Goal: Complete application form

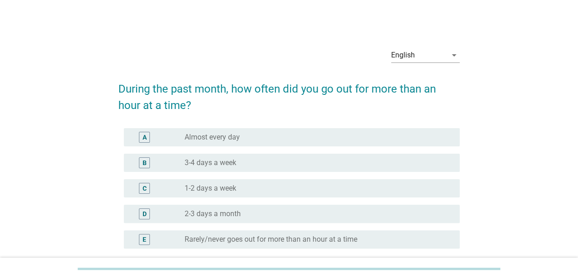
click at [259, 128] on div "A radio_button_unchecked Almost every day" at bounding box center [292, 137] width 336 height 18
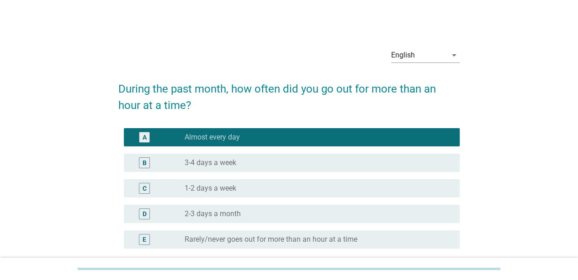
scroll to position [86, 0]
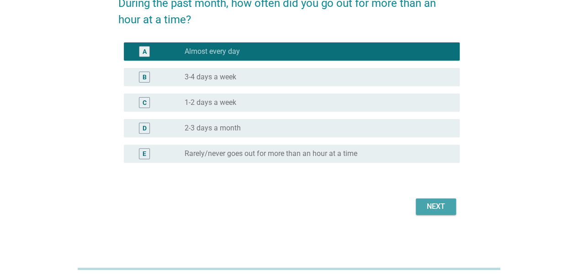
click at [441, 205] on div "Next" at bounding box center [436, 206] width 26 height 11
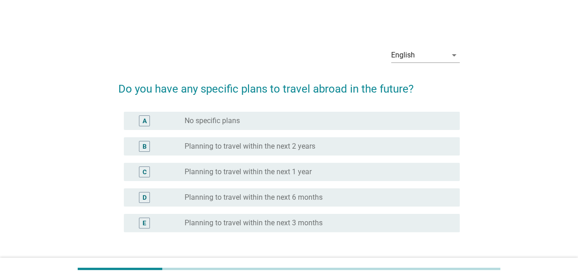
click at [275, 160] on div "C radio_button_unchecked Planning to travel within the next 1 year" at bounding box center [288, 172] width 341 height 26
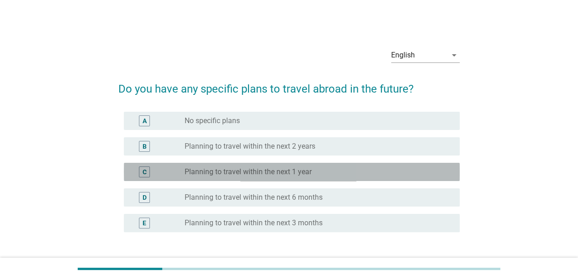
click at [273, 179] on div "C radio_button_unchecked Planning to travel within the next 1 year" at bounding box center [292, 172] width 336 height 18
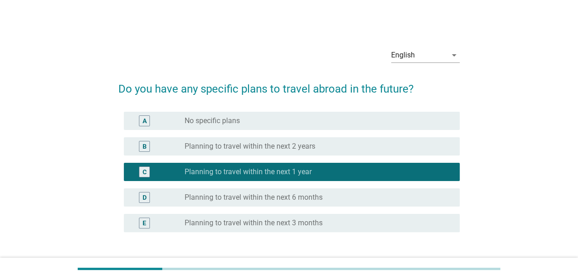
scroll to position [69, 0]
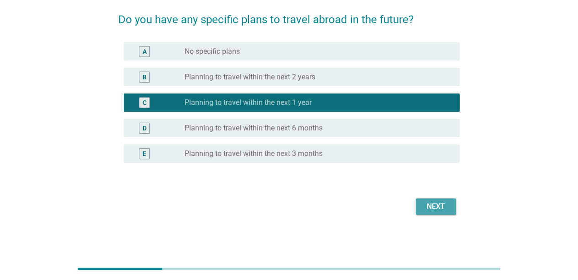
click at [447, 203] on div "Next" at bounding box center [436, 206] width 26 height 11
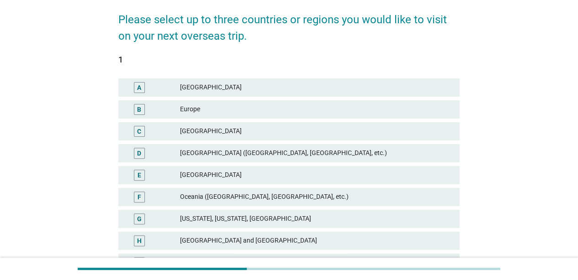
scroll to position [0, 0]
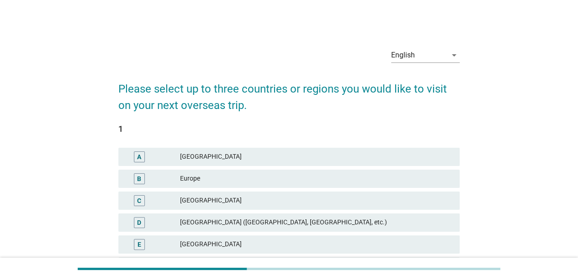
click at [258, 174] on div "Europe" at bounding box center [316, 179] width 272 height 11
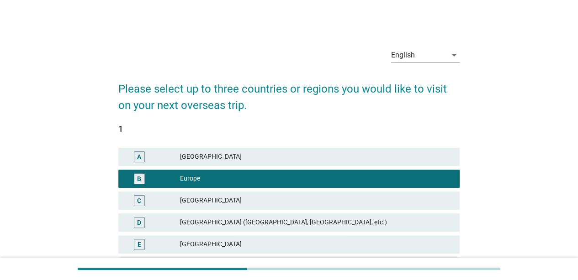
scroll to position [248, 0]
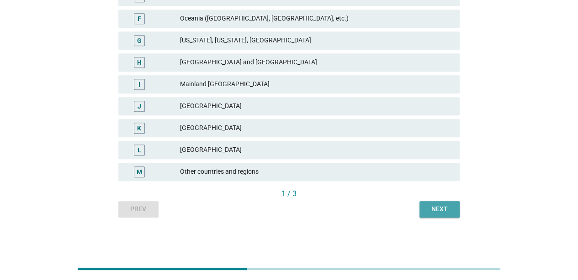
click at [438, 207] on div "Next" at bounding box center [440, 210] width 26 height 10
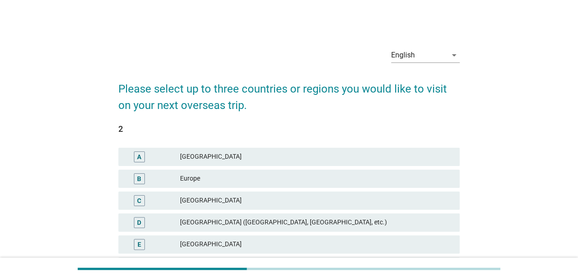
click at [333, 190] on div "C India" at bounding box center [288, 201] width 345 height 22
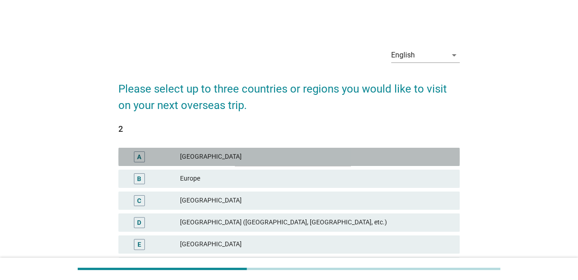
click at [328, 153] on div "[GEOGRAPHIC_DATA]" at bounding box center [316, 157] width 272 height 11
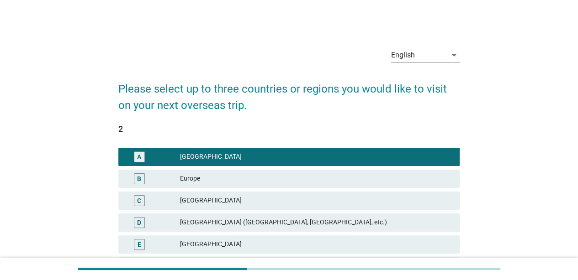
scroll to position [248, 0]
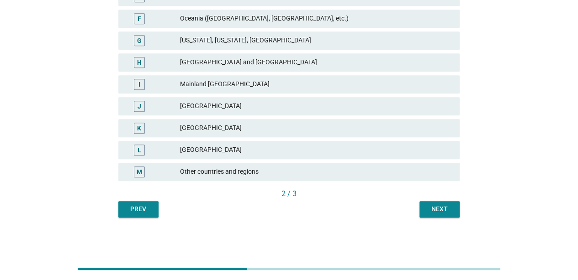
click at [449, 200] on div "2 / 3" at bounding box center [288, 195] width 341 height 13
click at [447, 205] on div "Next" at bounding box center [440, 210] width 26 height 10
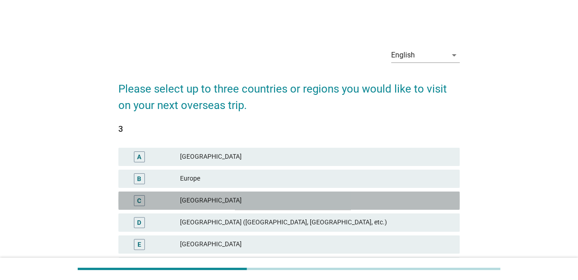
click at [313, 206] on div "[GEOGRAPHIC_DATA]" at bounding box center [316, 201] width 272 height 11
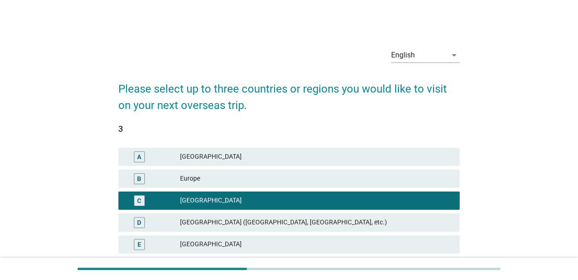
scroll to position [248, 0]
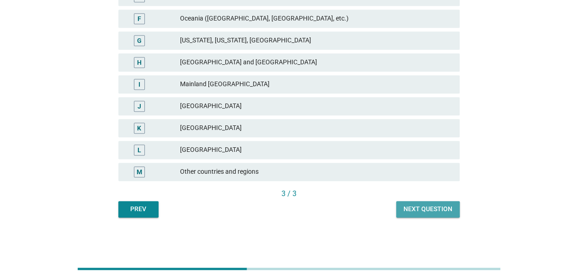
click at [454, 211] on button "Next question" at bounding box center [427, 209] width 63 height 16
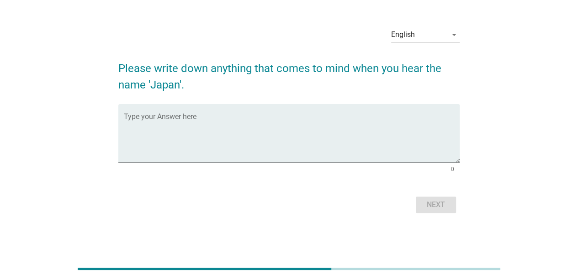
scroll to position [0, 0]
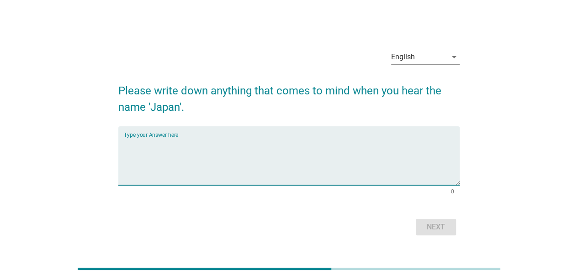
click at [257, 147] on textarea "Type your Answer here" at bounding box center [292, 161] width 336 height 48
type textarea "sakura ramen"
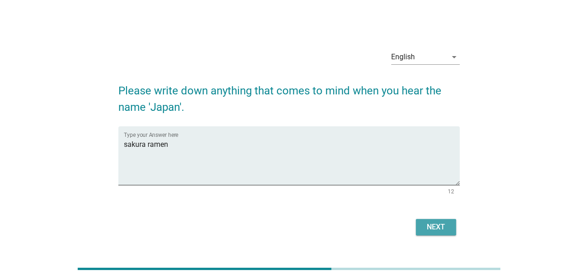
click at [442, 232] on div "Next" at bounding box center [436, 227] width 26 height 11
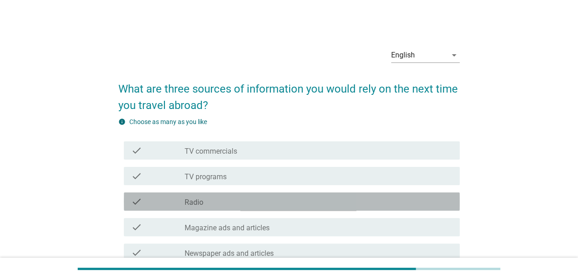
click at [319, 193] on div "check check_box_outline_blank Radio" at bounding box center [292, 202] width 336 height 18
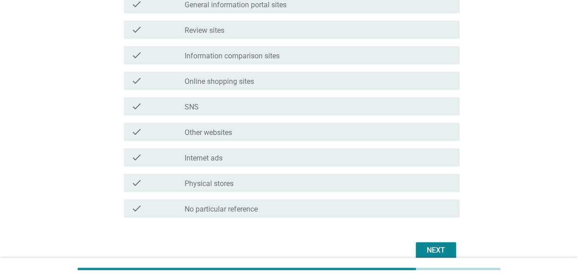
scroll to position [301, 0]
click at [249, 198] on div "check check_box_outline_blank No particular reference" at bounding box center [288, 209] width 341 height 26
click at [246, 204] on div "check_box_outline_blank No particular reference" at bounding box center [319, 208] width 268 height 11
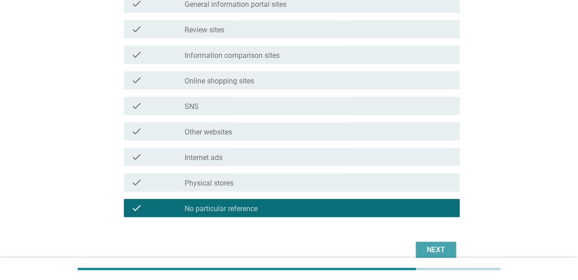
click at [421, 248] on button "Next" at bounding box center [436, 250] width 40 height 16
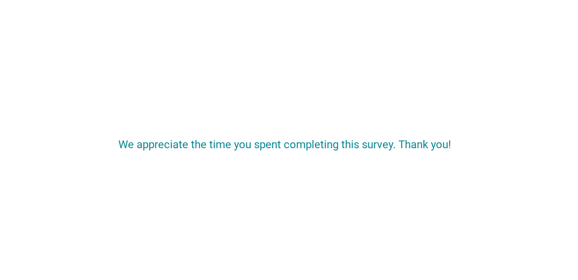
scroll to position [0, 0]
